Goal: Transaction & Acquisition: Purchase product/service

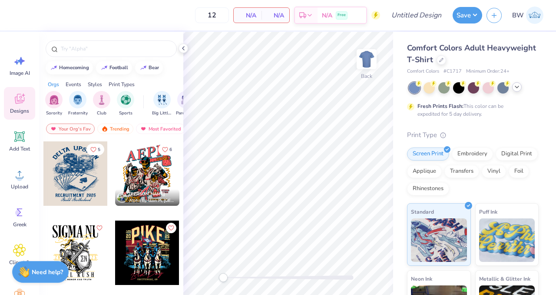
click at [518, 87] on icon at bounding box center [517, 86] width 7 height 7
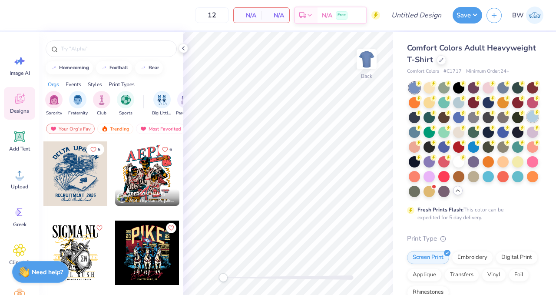
click at [527, 122] on div at bounding box center [532, 116] width 11 height 11
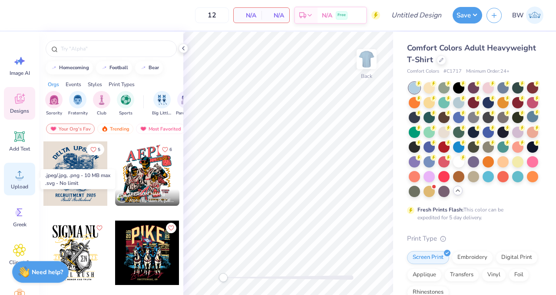
click at [18, 179] on circle at bounding box center [20, 178] width 6 height 6
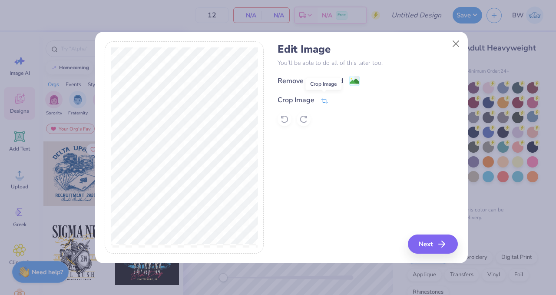
click at [325, 100] on icon at bounding box center [325, 101] width 8 height 8
click at [336, 102] on icon at bounding box center [338, 99] width 5 height 5
click at [355, 83] on image at bounding box center [355, 82] width 10 height 10
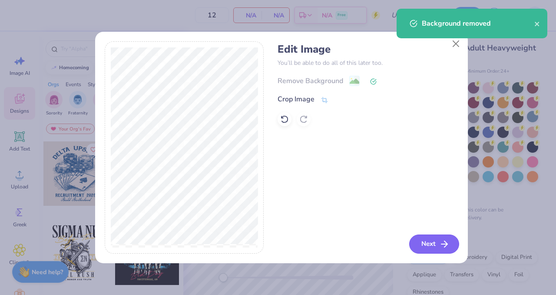
click at [439, 247] on button "Next" at bounding box center [435, 243] width 50 height 19
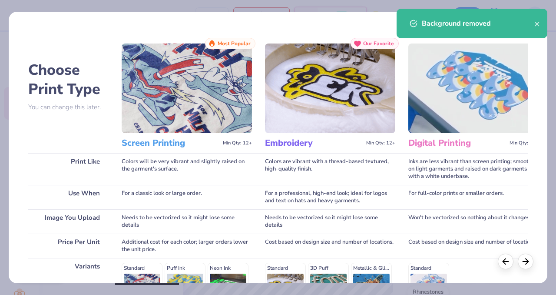
scroll to position [138, 0]
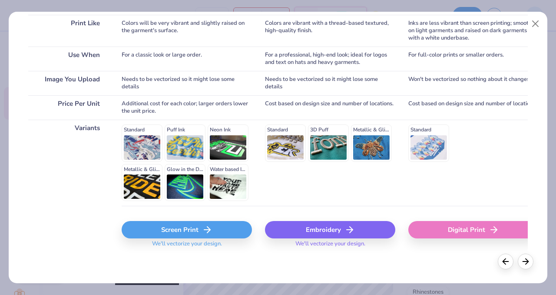
click at [167, 234] on div "Screen Print" at bounding box center [187, 229] width 130 height 17
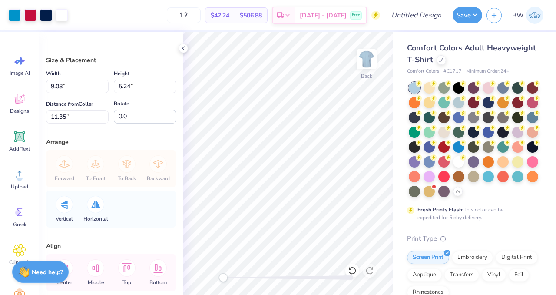
type input "9.08"
type input "5.24"
type input "11.35"
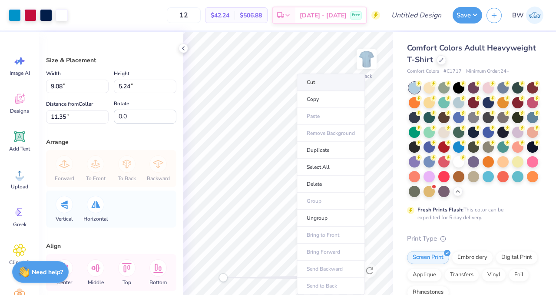
click at [329, 82] on li "Cut" at bounding box center [331, 81] width 68 height 17
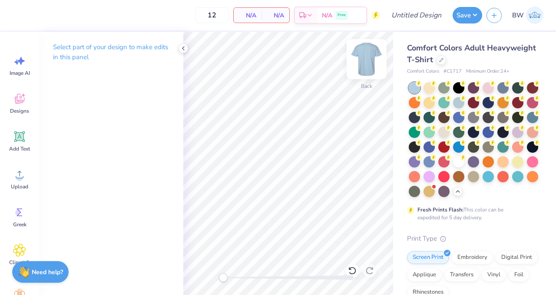
click at [376, 62] on img at bounding box center [367, 59] width 35 height 35
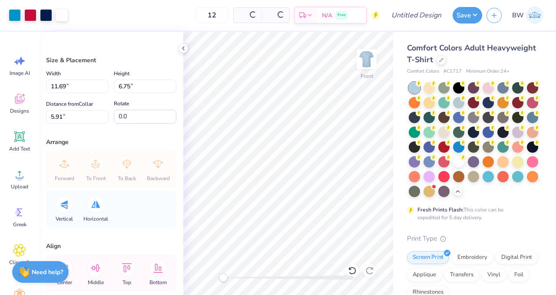
type input "11.69"
type input "6.75"
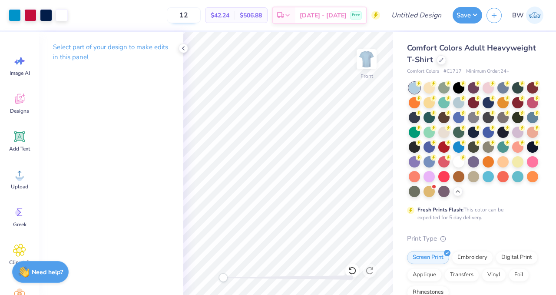
click at [201, 17] on input "12" at bounding box center [184, 15] width 34 height 16
type input "1"
type input "30"
click at [184, 48] on icon at bounding box center [183, 48] width 7 height 7
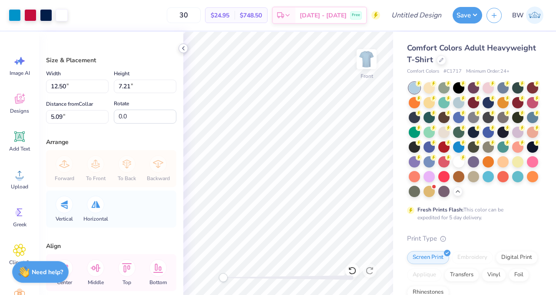
type input "12.50"
type input "7.21"
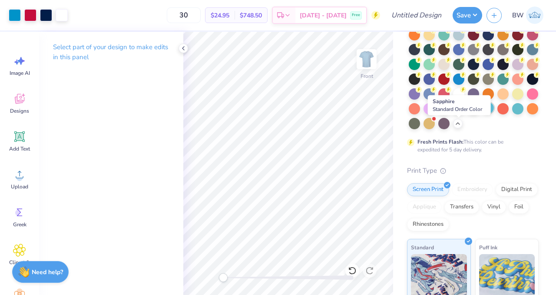
scroll to position [68, 0]
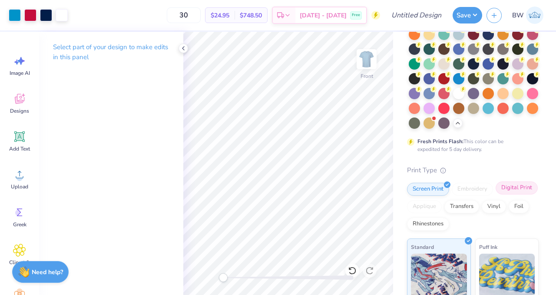
click at [496, 194] on div "Digital Print" at bounding box center [517, 187] width 42 height 13
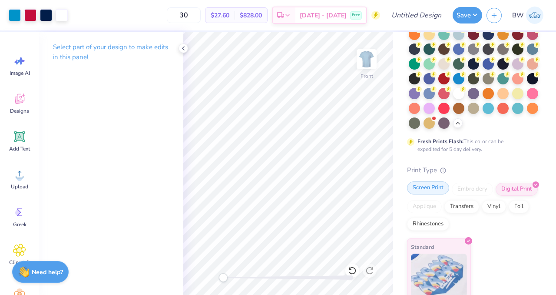
click at [431, 194] on div "Screen Print" at bounding box center [428, 187] width 42 height 13
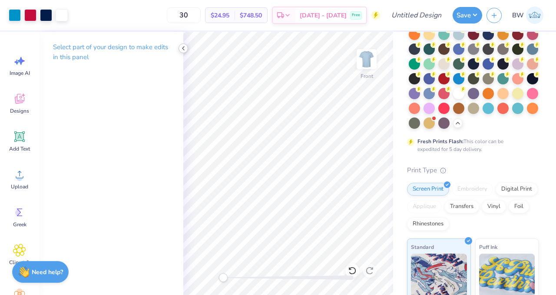
click at [183, 50] on icon at bounding box center [183, 48] width 7 height 7
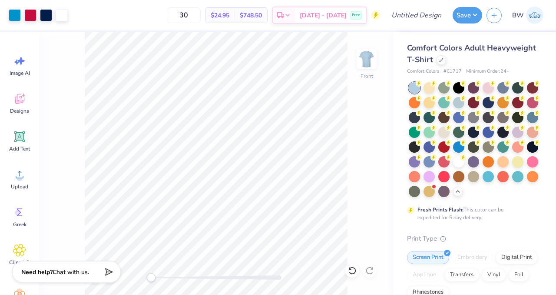
scroll to position [68, 0]
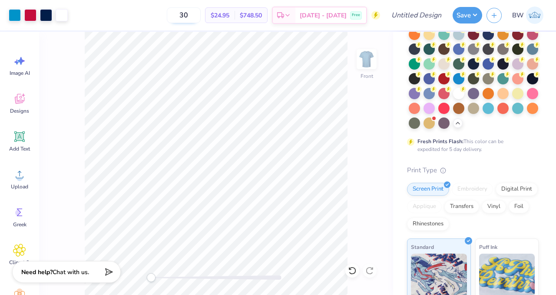
click at [201, 17] on input "30" at bounding box center [184, 15] width 34 height 16
type input "3"
type input "50"
click at [173, 18] on div "50 $21.15 Per Item $1,057.50 Total Est. Delivery [DATE] - [DATE] Free" at bounding box center [226, 15] width 308 height 30
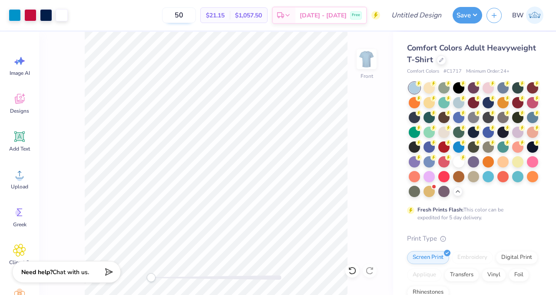
click at [196, 15] on input "50" at bounding box center [179, 15] width 34 height 16
type input "5"
type input "3"
type input "50"
click at [482, 246] on div "Comfort Colors Adult Heavyweight T-Shirt Comfort Colors # C1717 Minimum Order: …" at bounding box center [473, 272] width 132 height 461
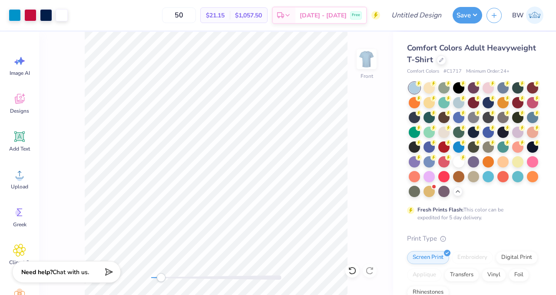
click at [493, 64] on div "Comfort Colors Adult Heavyweight T-Shirt" at bounding box center [473, 53] width 132 height 23
click at [446, 62] on div at bounding box center [442, 59] width 10 height 10
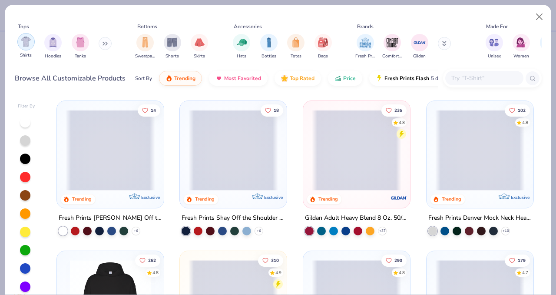
click at [24, 43] on img "filter for Shirts" at bounding box center [26, 42] width 10 height 10
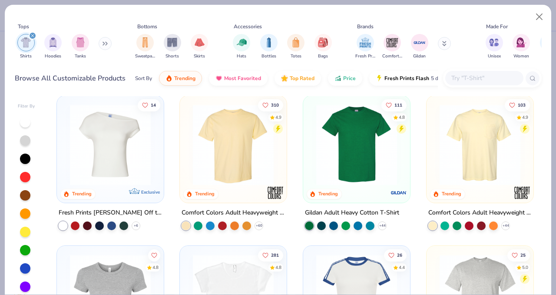
scroll to position [3, 0]
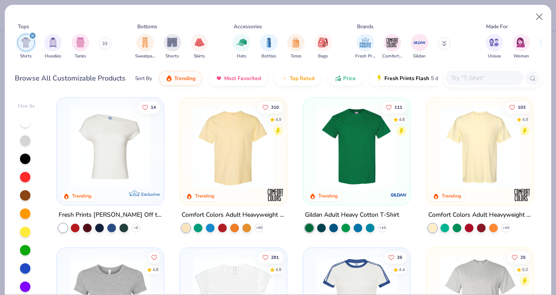
click at [467, 80] on input "text" at bounding box center [484, 78] width 67 height 10
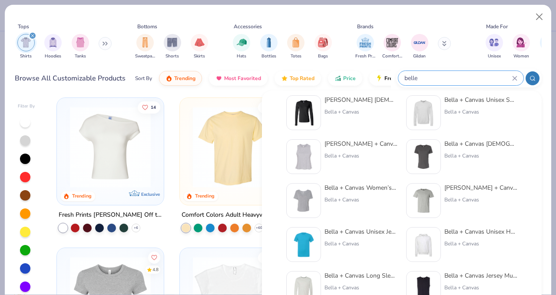
scroll to position [225, 0]
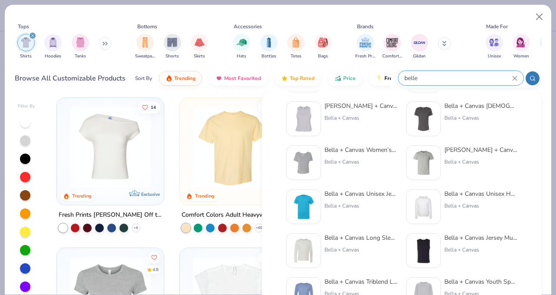
type input "belle"
click at [503, 151] on div "[PERSON_NAME] + Canvas Unisex Heather CVC T-Shirt" at bounding box center [481, 149] width 73 height 9
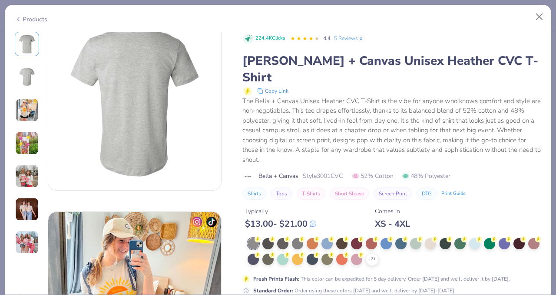
scroll to position [211, 0]
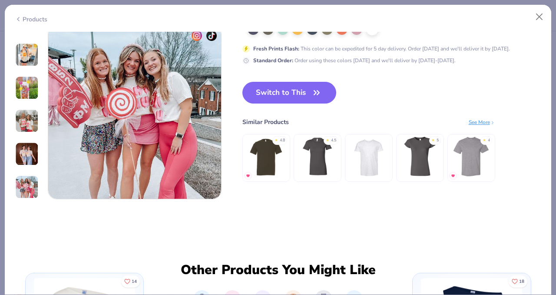
scroll to position [1129, 0]
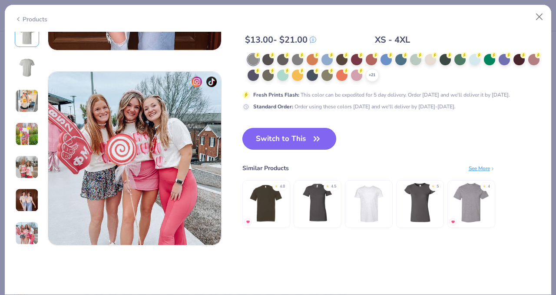
click at [286, 141] on button "Switch to This" at bounding box center [290, 139] width 94 height 22
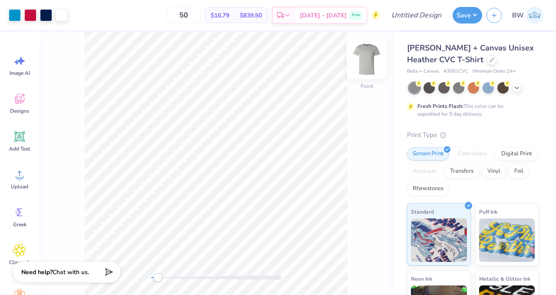
click at [360, 59] on img at bounding box center [367, 59] width 35 height 35
click at [373, 60] on img at bounding box center [367, 59] width 35 height 35
click at [487, 63] on div at bounding box center [492, 59] width 10 height 10
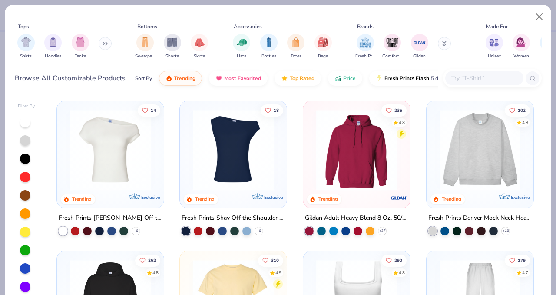
click at [486, 76] on input "text" at bounding box center [484, 78] width 67 height 10
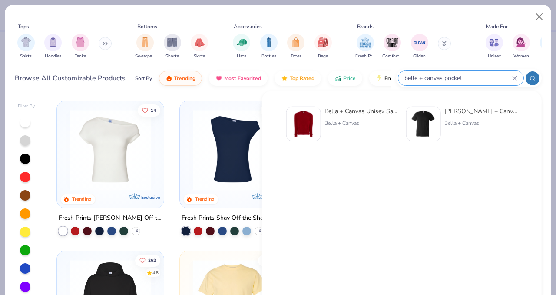
type input "belle + canvas pocket"
click at [477, 113] on div "Bella + Canvas Men's Jersey Short-Sleeve Pocket T-Shirt" at bounding box center [481, 111] width 73 height 9
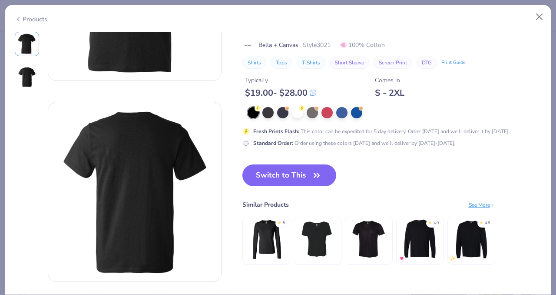
scroll to position [123, 0]
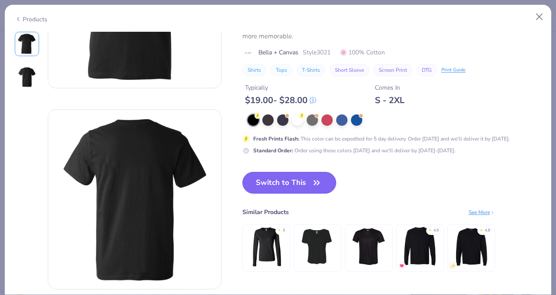
click at [287, 172] on button "Switch to This" at bounding box center [290, 183] width 94 height 22
